Goal: Task Accomplishment & Management: Use online tool/utility

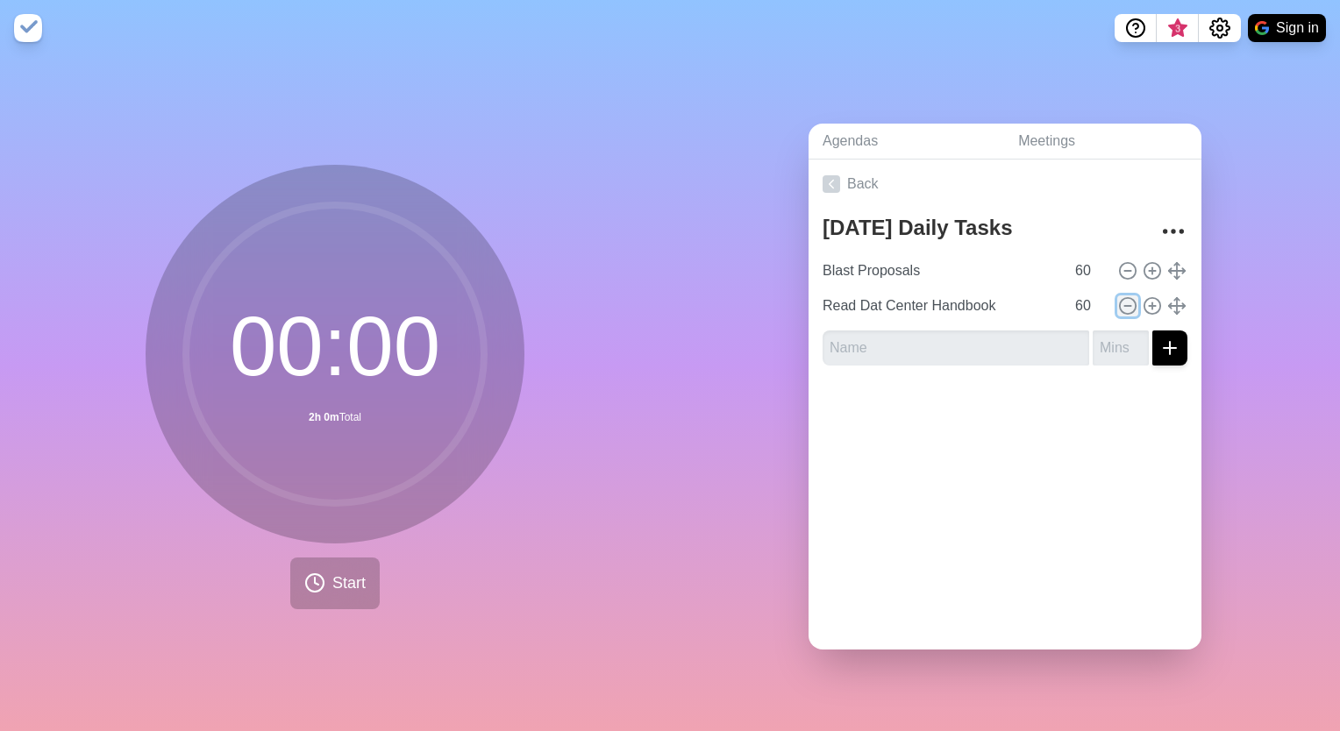
click at [1118, 296] on icon at bounding box center [1127, 305] width 19 height 19
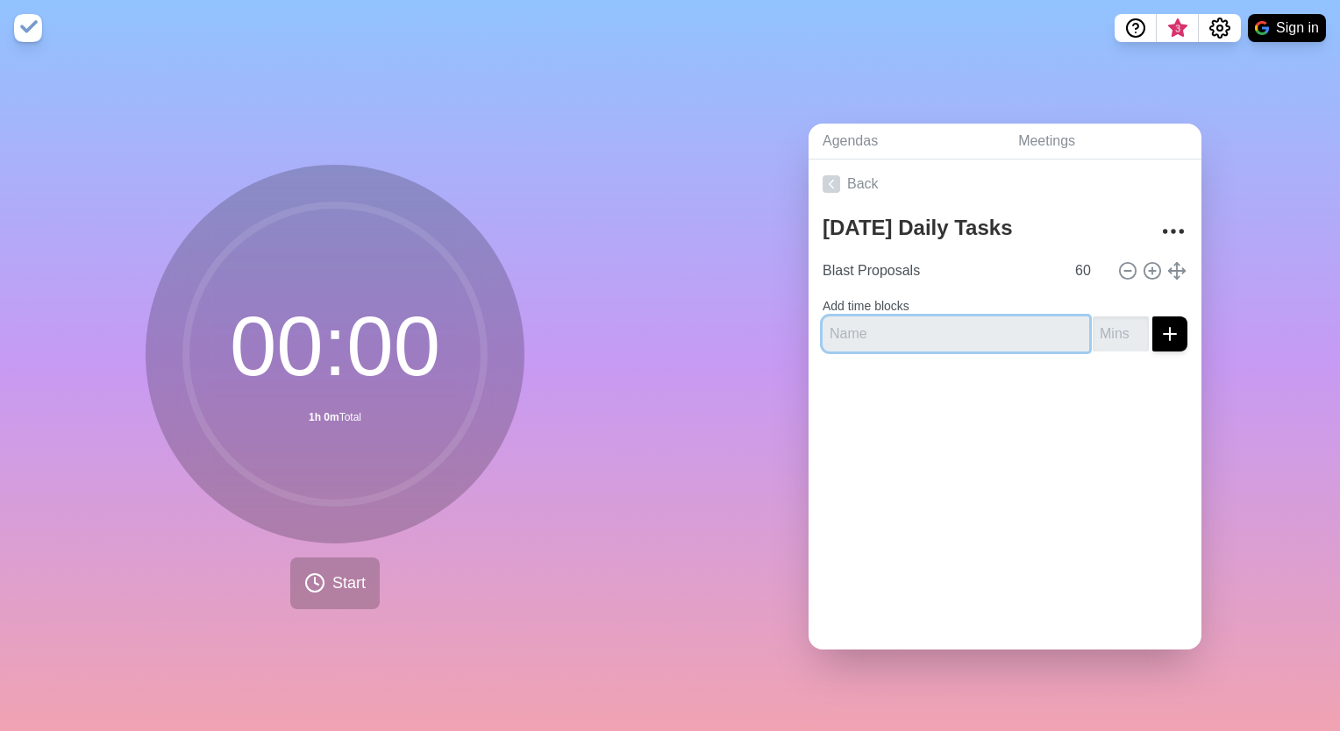
click at [923, 329] on input "text" at bounding box center [956, 334] width 267 height 35
type input "Read Dat Center Handbook"
type input "60"
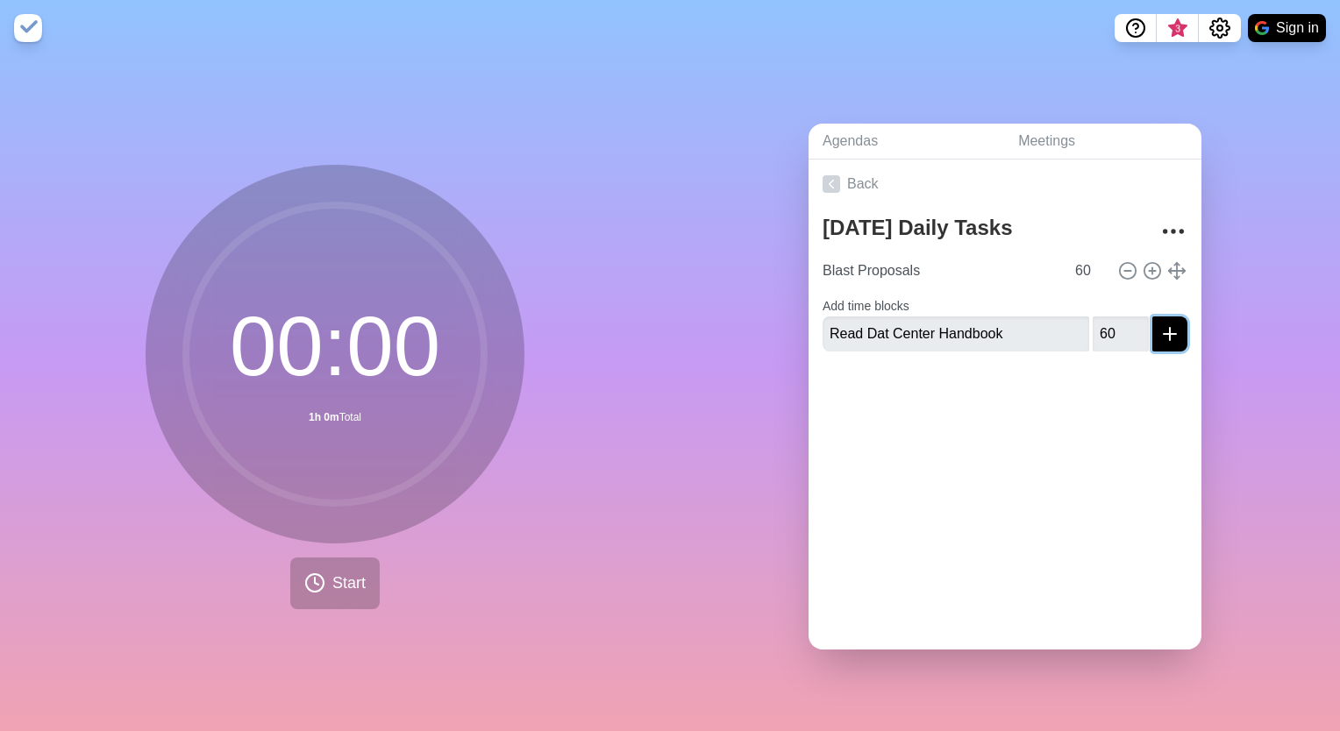
click at [1159, 328] on icon "submit" at bounding box center [1169, 334] width 21 height 21
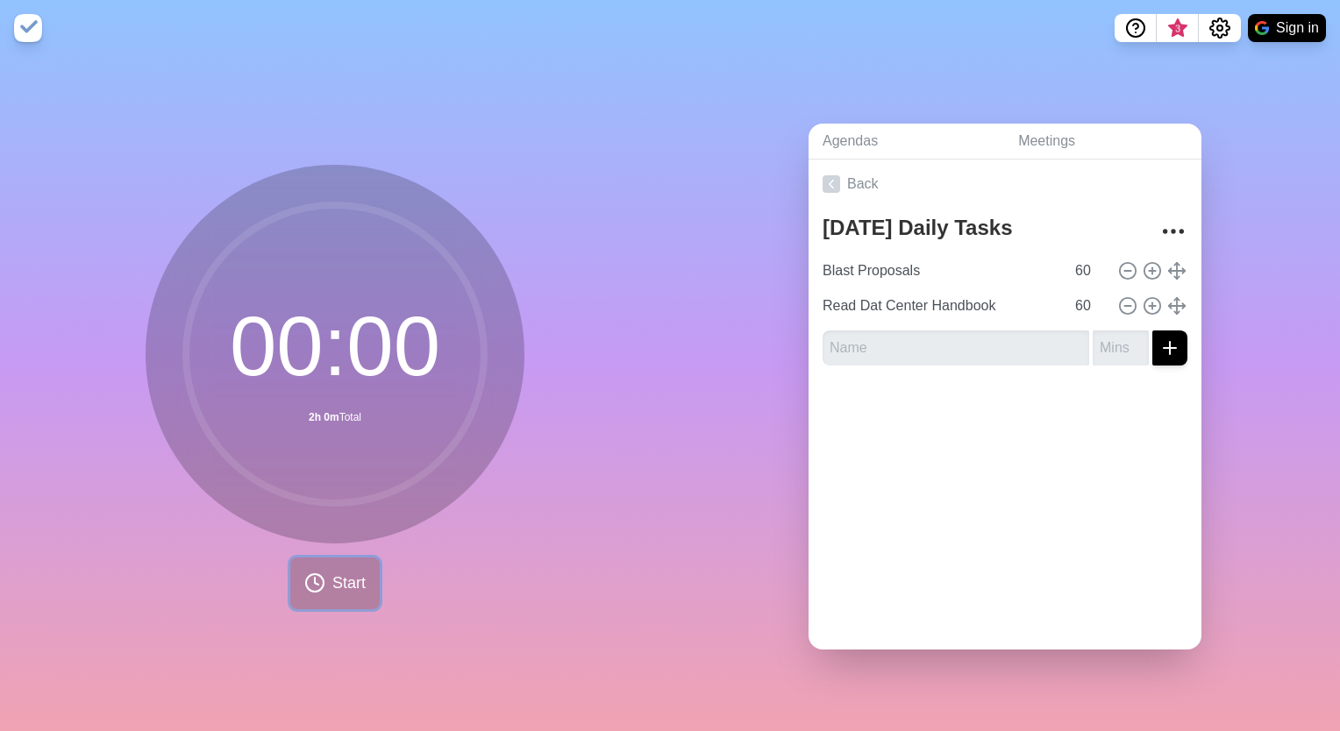
click at [318, 572] on button "Start" at bounding box center [334, 584] width 89 height 52
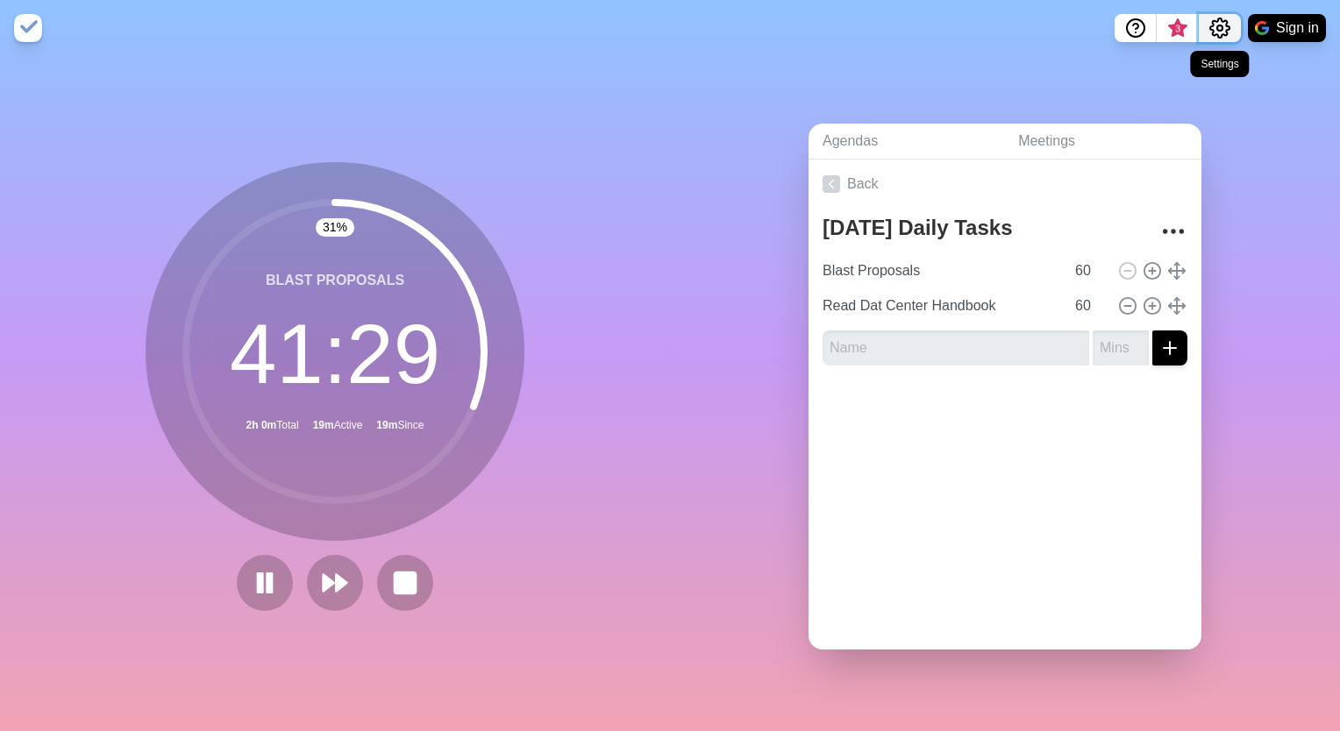
click at [1212, 25] on icon "Settings" at bounding box center [1219, 27] width 19 height 19
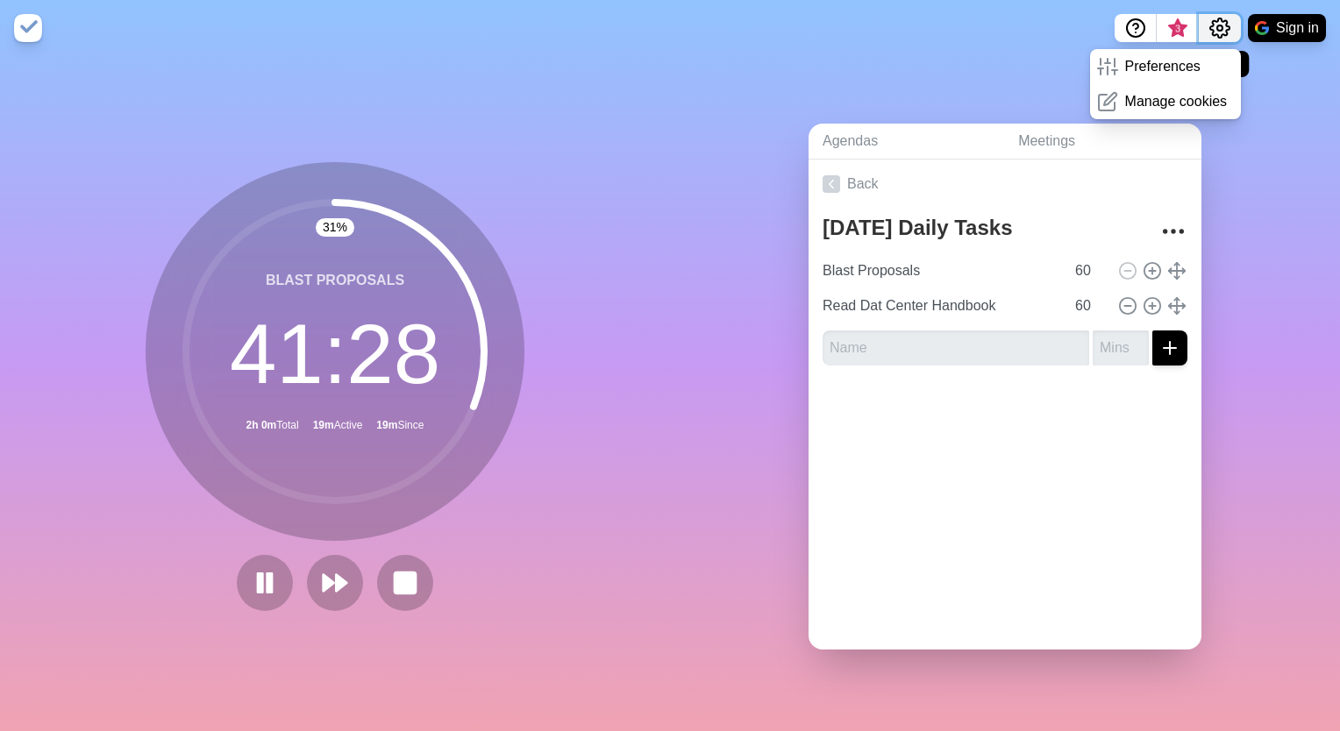
click at [1215, 25] on icon "Settings" at bounding box center [1219, 28] width 21 height 21
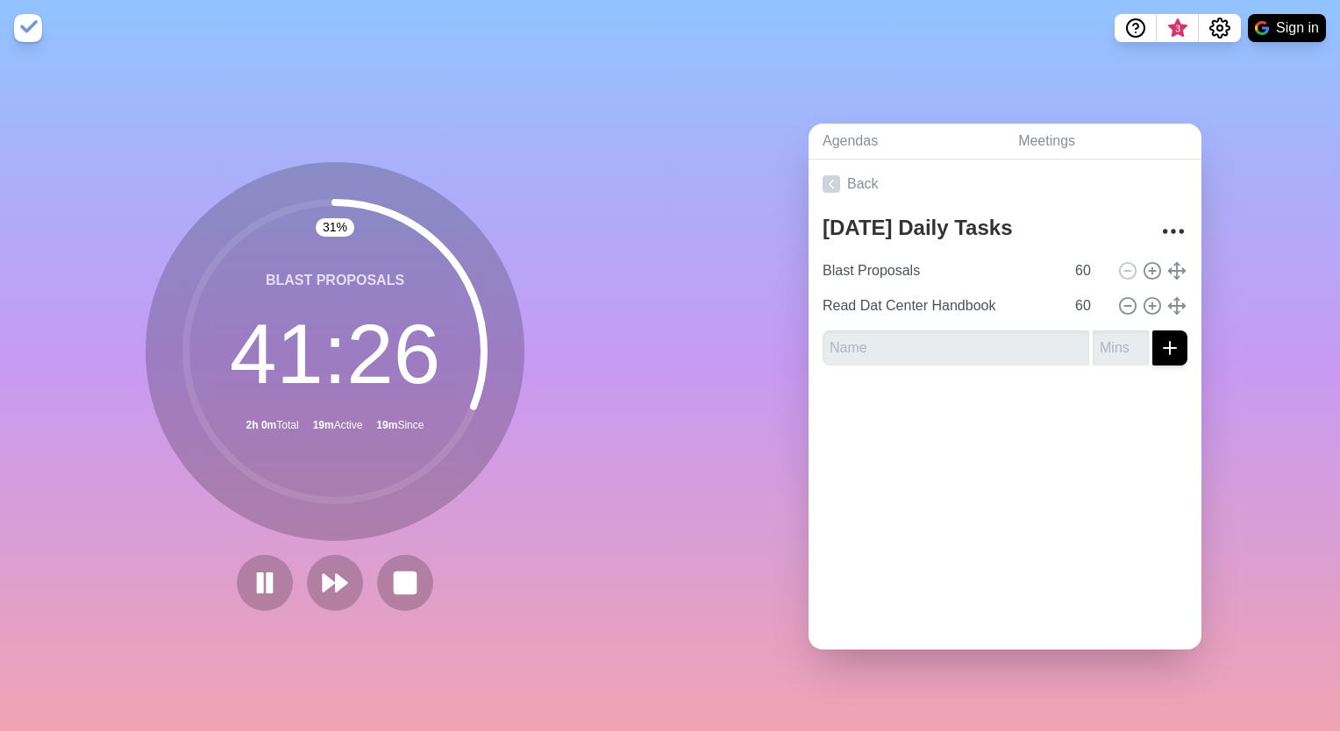
click at [1264, 196] on div "Agendas Meetings Back [DATE] Daily Tasks Blast Proposals 60 Read Dat Center Han…" at bounding box center [1005, 393] width 670 height 675
click at [1186, 30] on span "3" at bounding box center [1178, 33] width 28 height 37
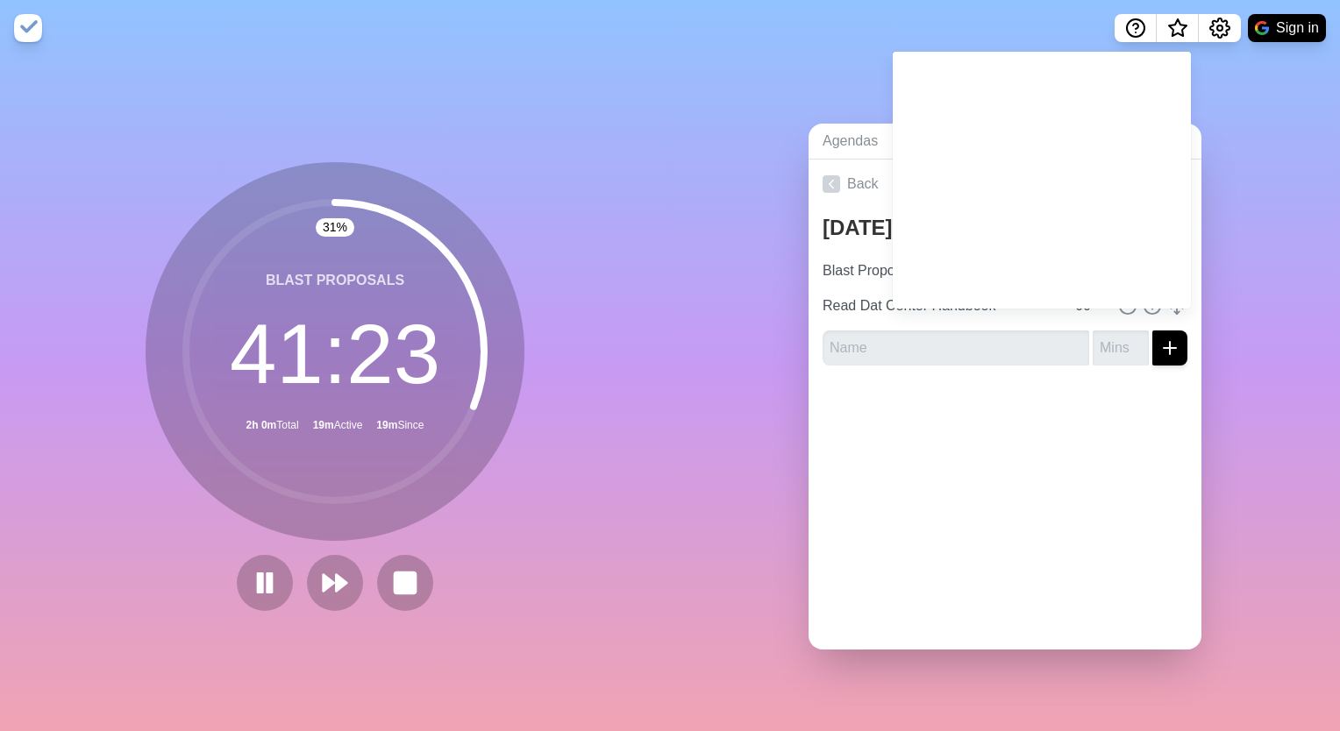
click at [1264, 221] on div "Agendas Meetings Back [DATE] Daily Tasks Blast Proposals 60 Read Dat Center Han…" at bounding box center [1005, 393] width 670 height 675
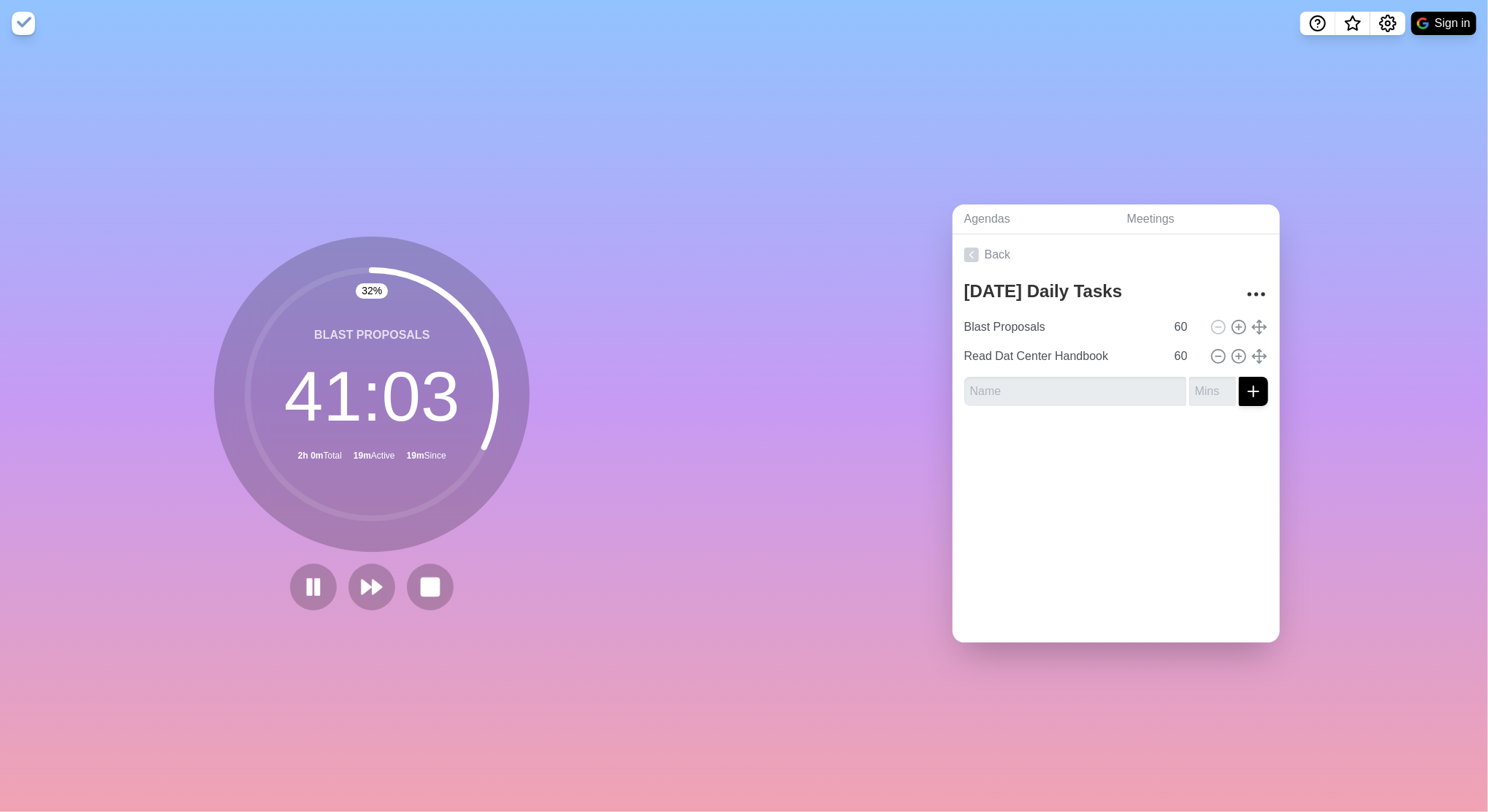
click at [785, 264] on div "Agendas Meetings Back [DATE] Daily Tasks Blast Proposals 60 Read Dat Center Han…" at bounding box center [1117, 429] width 745 height 765
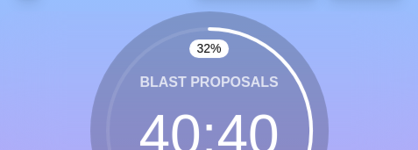
scroll to position [88, 0]
